Goal: Transaction & Acquisition: Purchase product/service

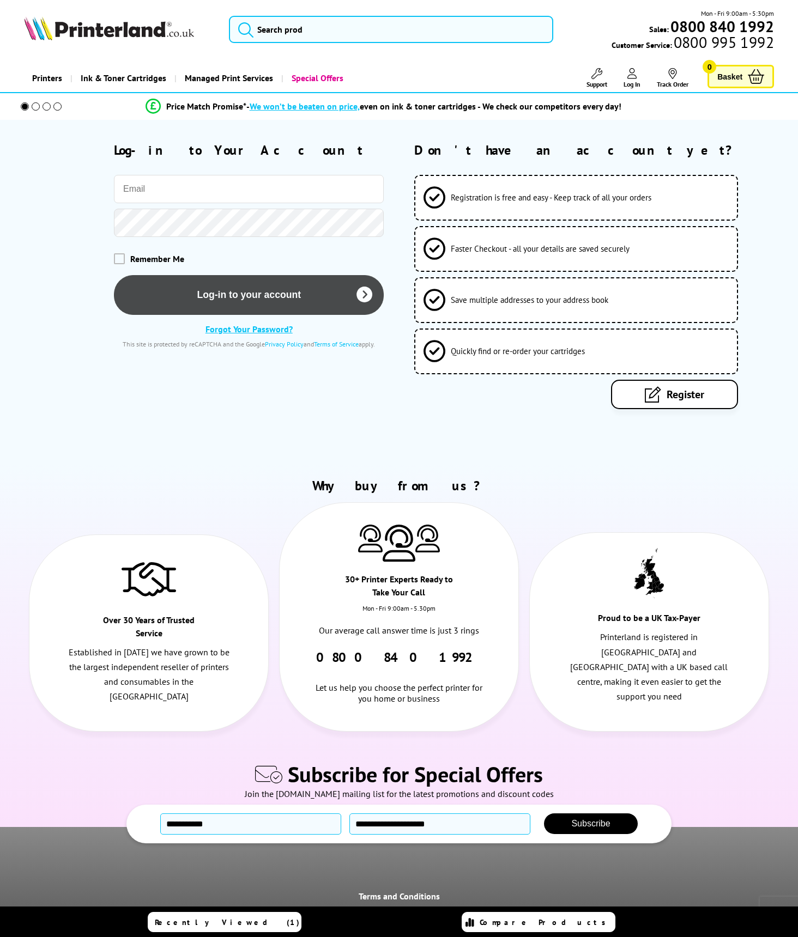
type input "[EMAIL_ADDRESS][DOMAIN_NAME]"
click at [264, 305] on button "Log-in to your account" at bounding box center [249, 295] width 270 height 40
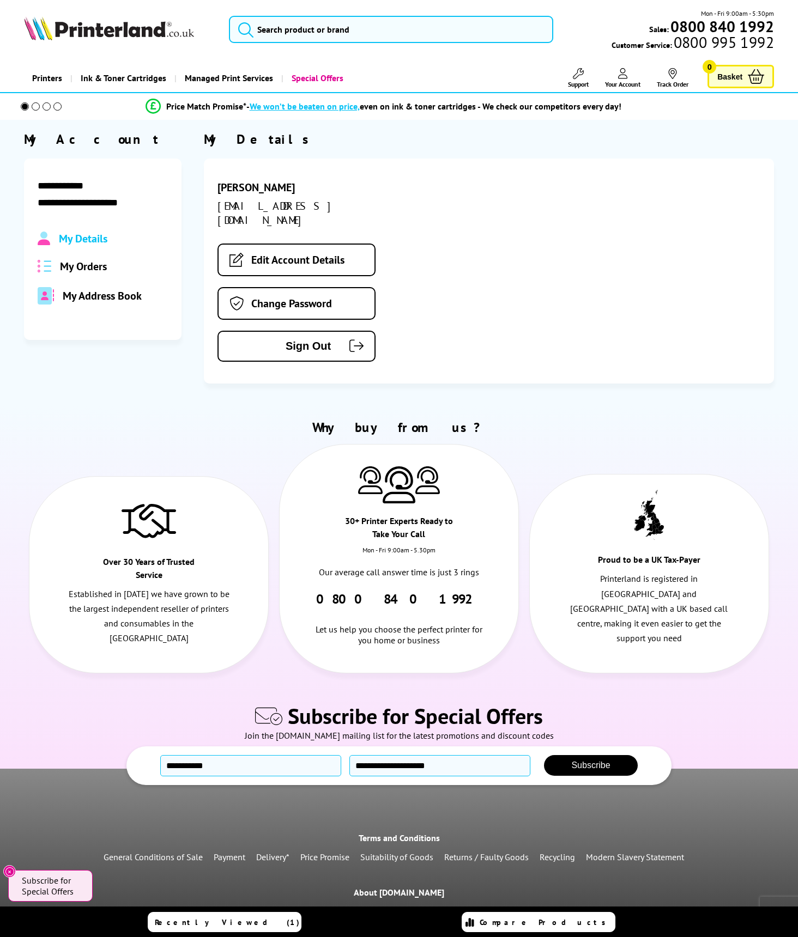
click at [88, 269] on span "My Orders" at bounding box center [83, 266] width 47 height 14
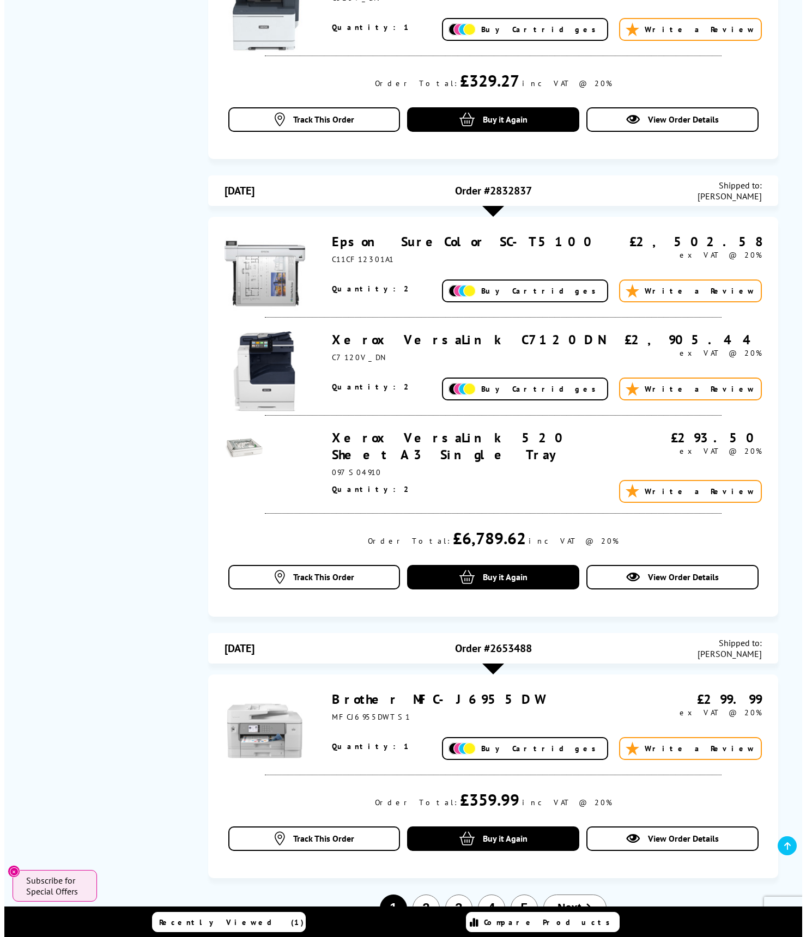
scroll to position [771, 0]
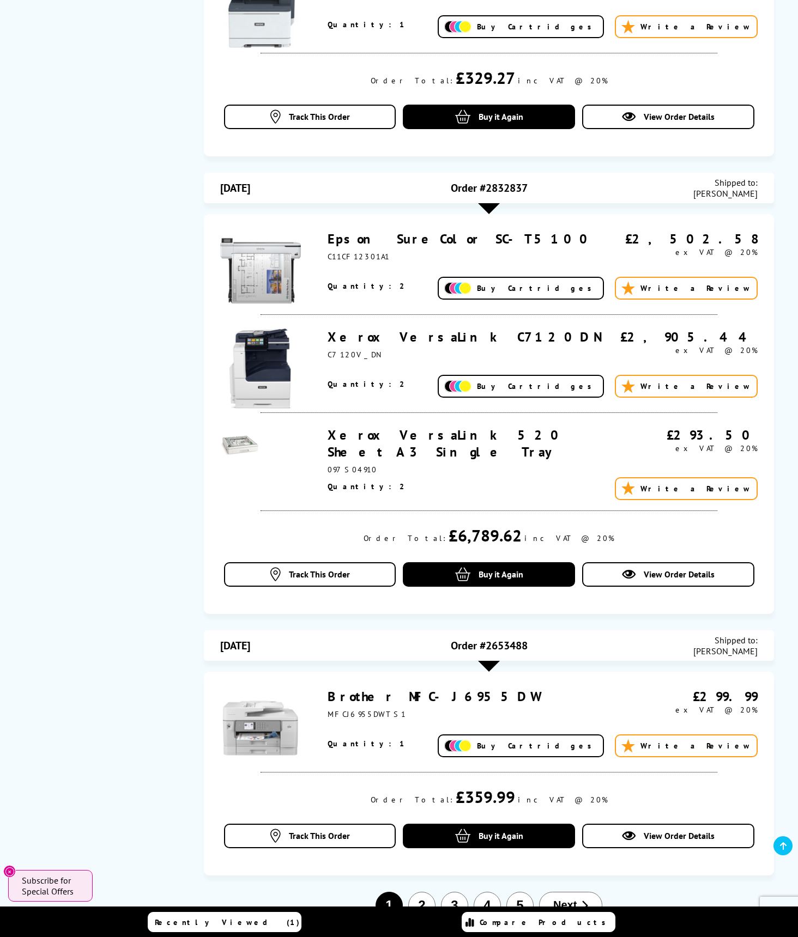
click at [471, 387] on img at bounding box center [457, 386] width 27 height 13
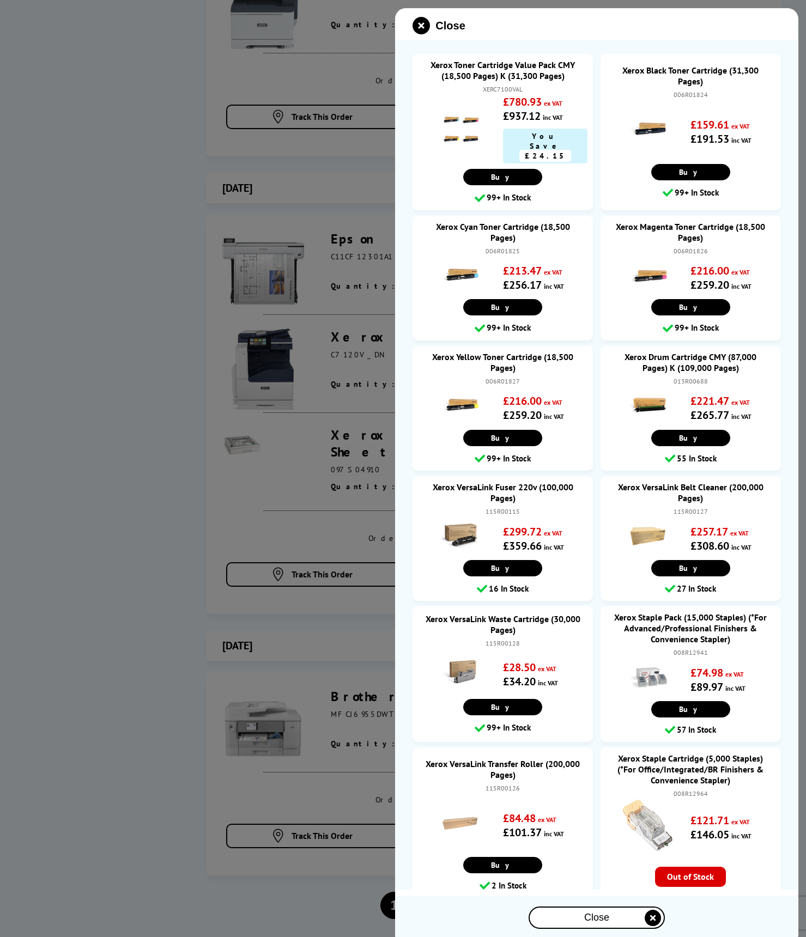
click at [593, 22] on div "Close" at bounding box center [596, 25] width 403 height 17
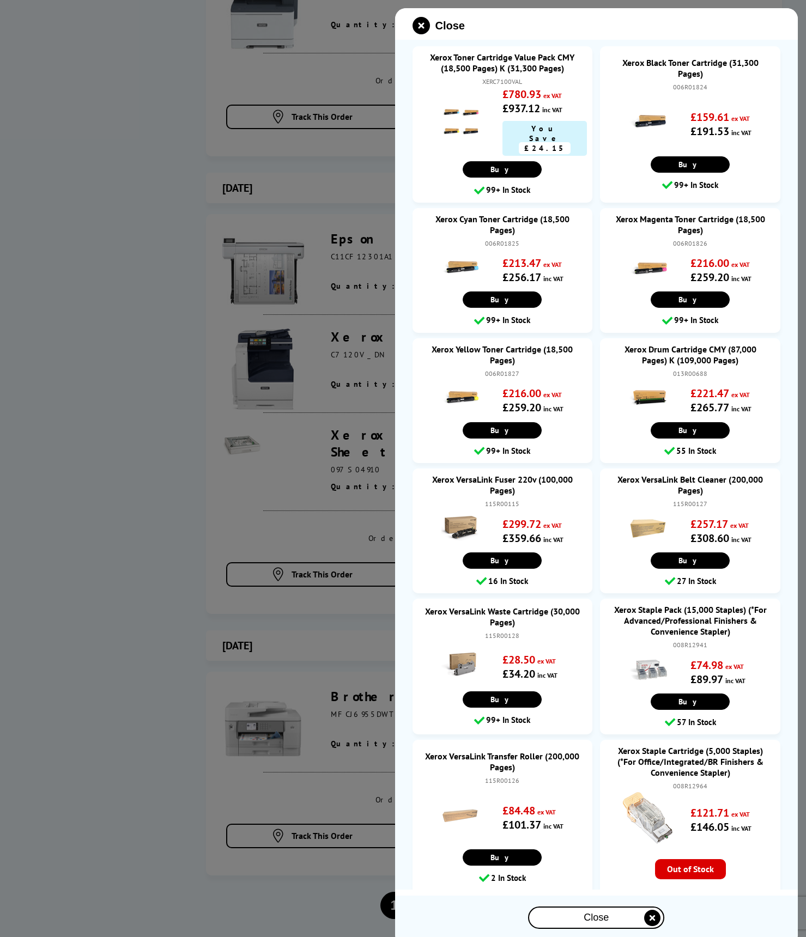
scroll to position [0, 0]
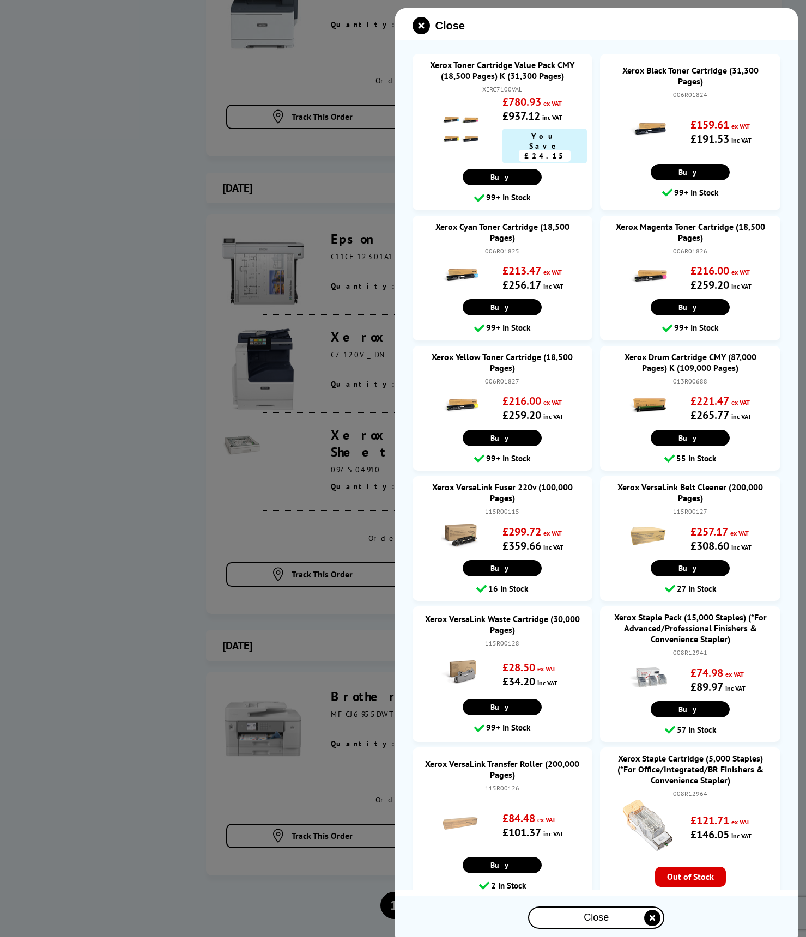
click at [514, 68] on link "Xerox Toner Cartridge Value Pack CMY (18,500 Pages) K (31,300 Pages)" at bounding box center [502, 70] width 159 height 22
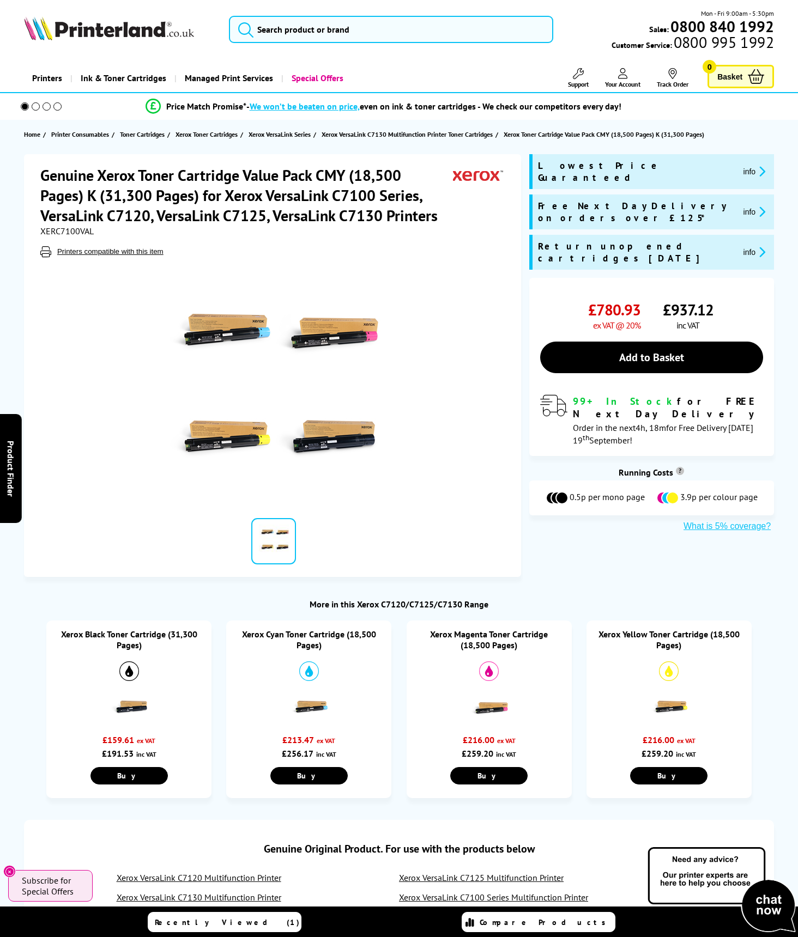
click at [580, 517] on div "Genuine Xerox Toner Cartridge Value Pack CMY (18,500 Pages) K (31,300 Pages) fo…" at bounding box center [399, 365] width 798 height 423
drag, startPoint x: 93, startPoint y: 232, endPoint x: 38, endPoint y: 234, distance: 54.5
click at [38, 234] on div "Genuine Xerox Toner Cartridge Value Pack CMY (18,500 Pages) K (31,300 Pages) fo…" at bounding box center [272, 365] width 497 height 423
copy span "XERC7100VAL"
